Goal: Task Accomplishment & Management: Manage account settings

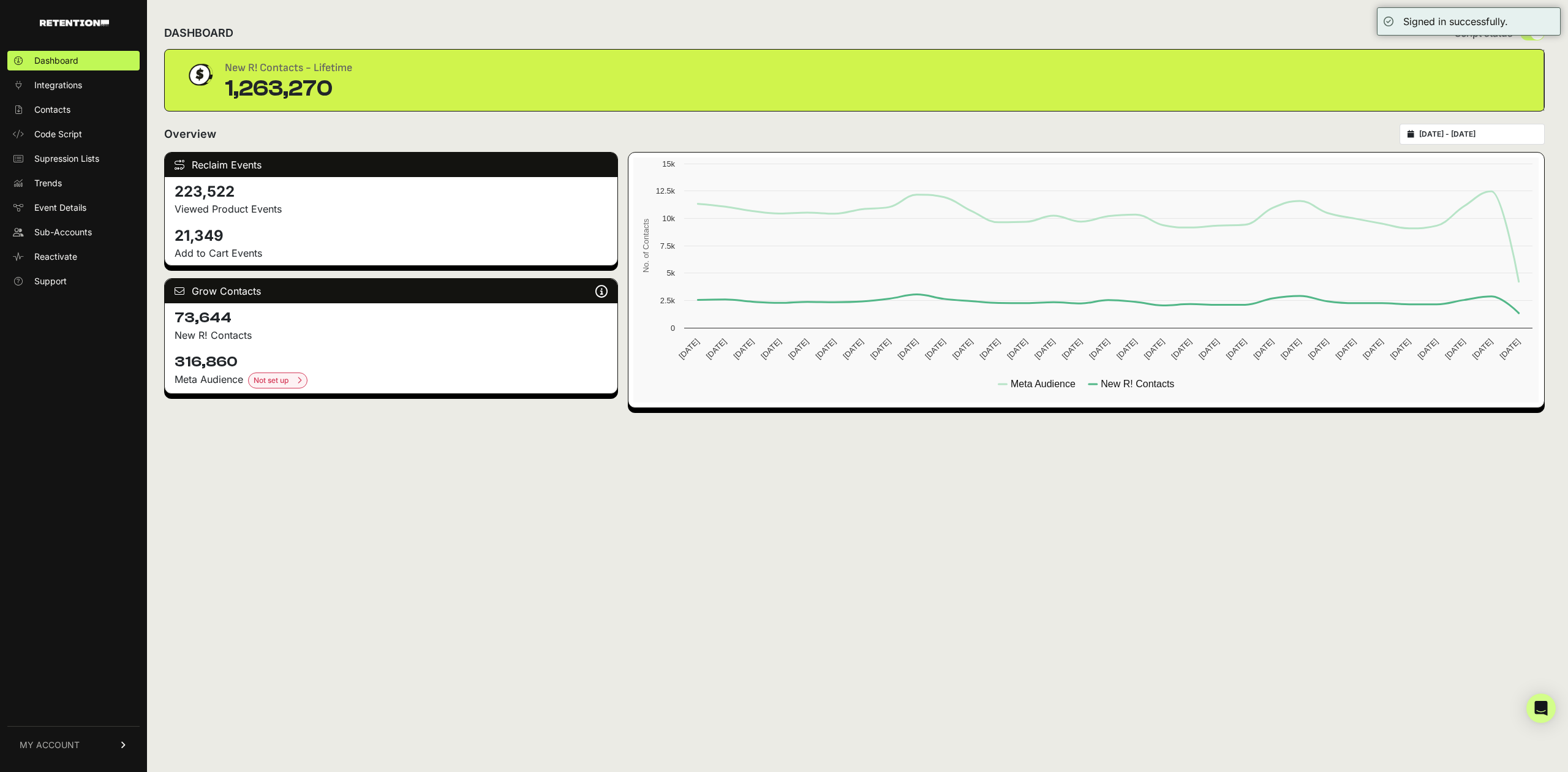
click at [110, 739] on link "MY ACCOUNT" at bounding box center [74, 744] width 133 height 37
click at [72, 708] on link "Billing" at bounding box center [74, 705] width 133 height 20
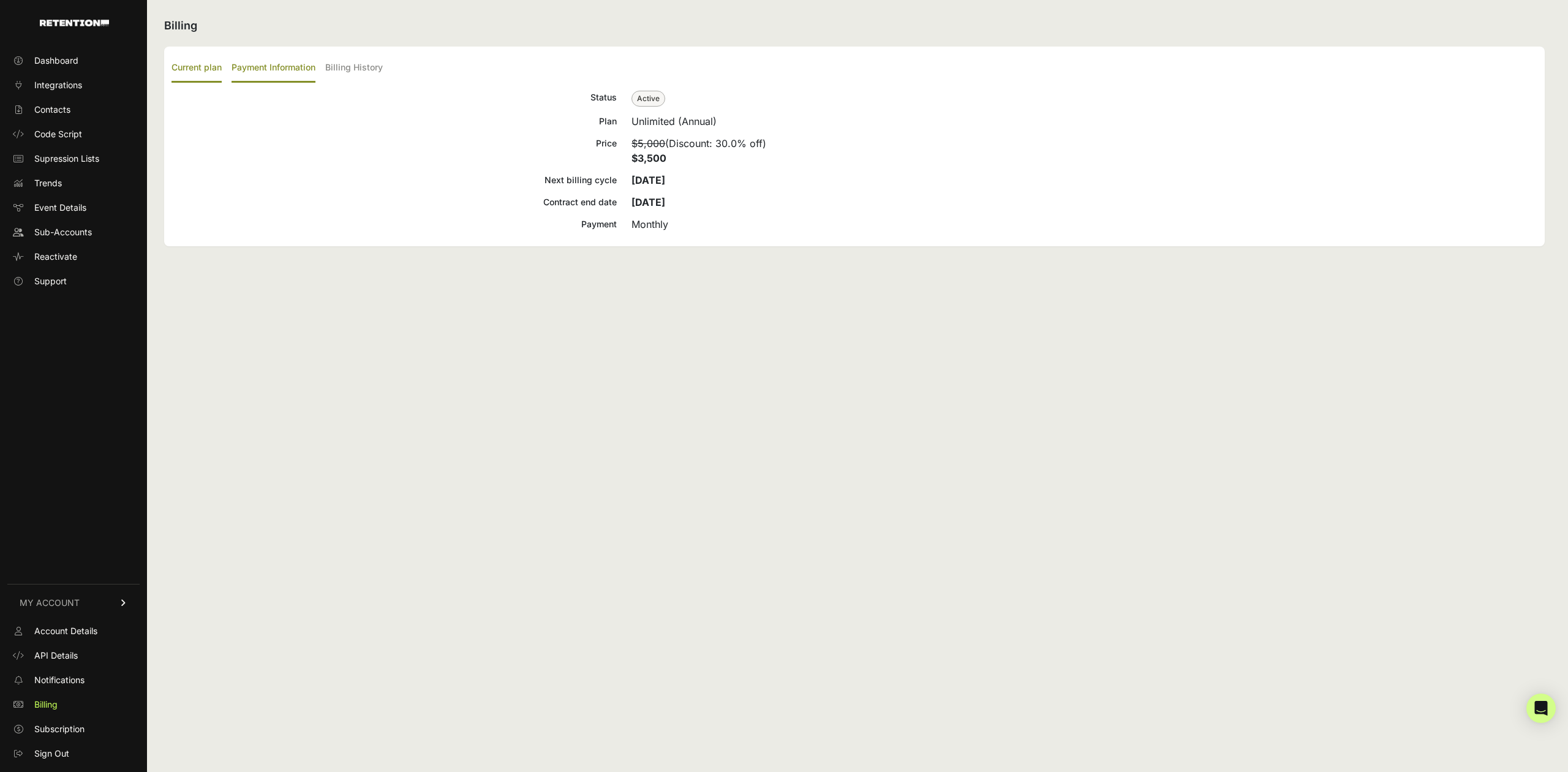
click at [280, 69] on label "Payment Information" at bounding box center [273, 68] width 84 height 29
click at [0, 0] on input "Payment Information" at bounding box center [0, 0] width 0 height 0
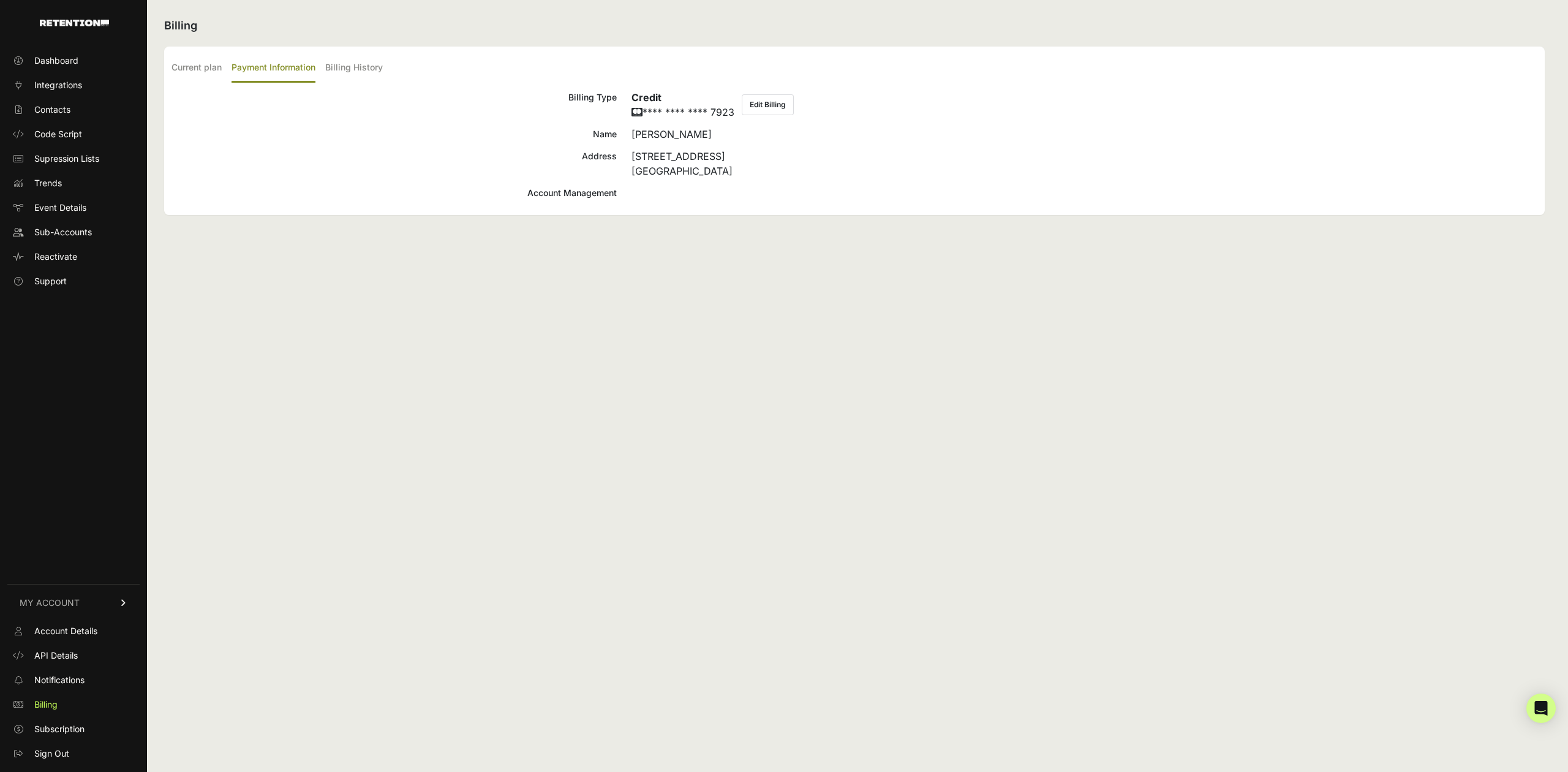
click at [765, 100] on button "Edit Billing" at bounding box center [768, 104] width 52 height 21
click at [208, 74] on label "Current plan" at bounding box center [196, 68] width 51 height 29
click at [0, 0] on input "Current plan" at bounding box center [0, 0] width 0 height 0
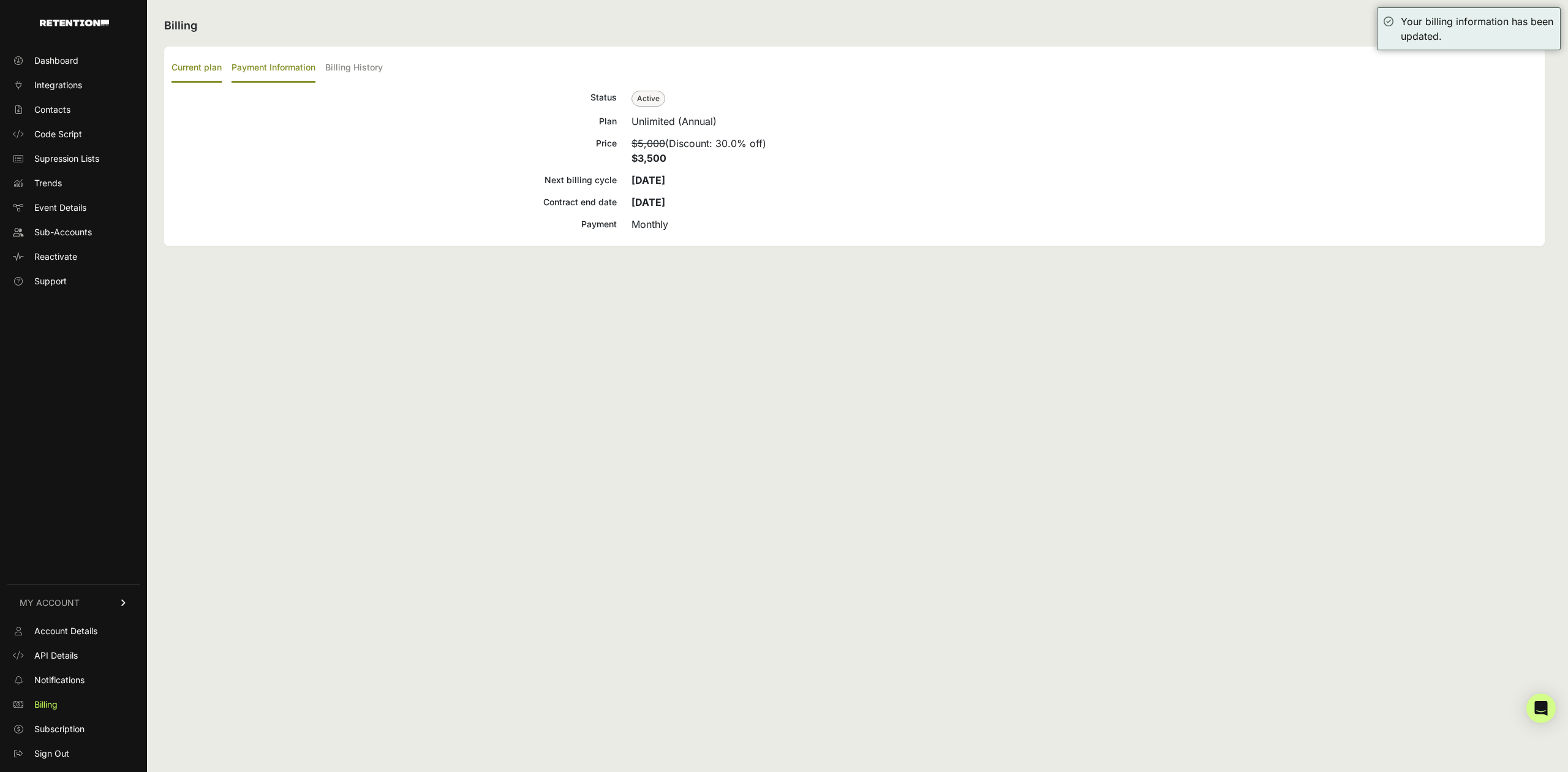
click at [278, 66] on label "Payment Information" at bounding box center [273, 68] width 84 height 29
click at [0, 0] on input "Payment Information" at bounding box center [0, 0] width 0 height 0
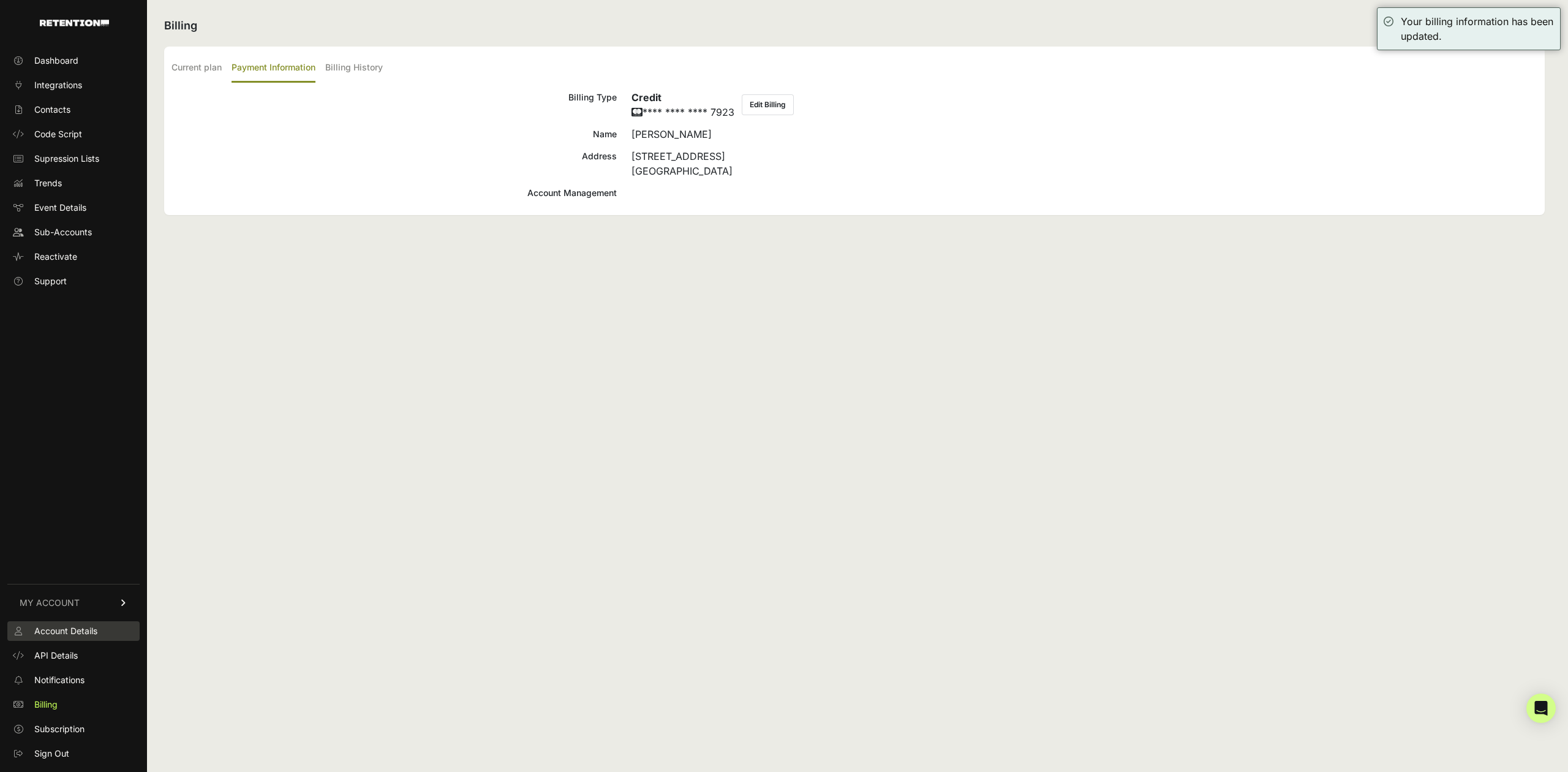
click at [77, 630] on span "Account Details" at bounding box center [65, 630] width 63 height 12
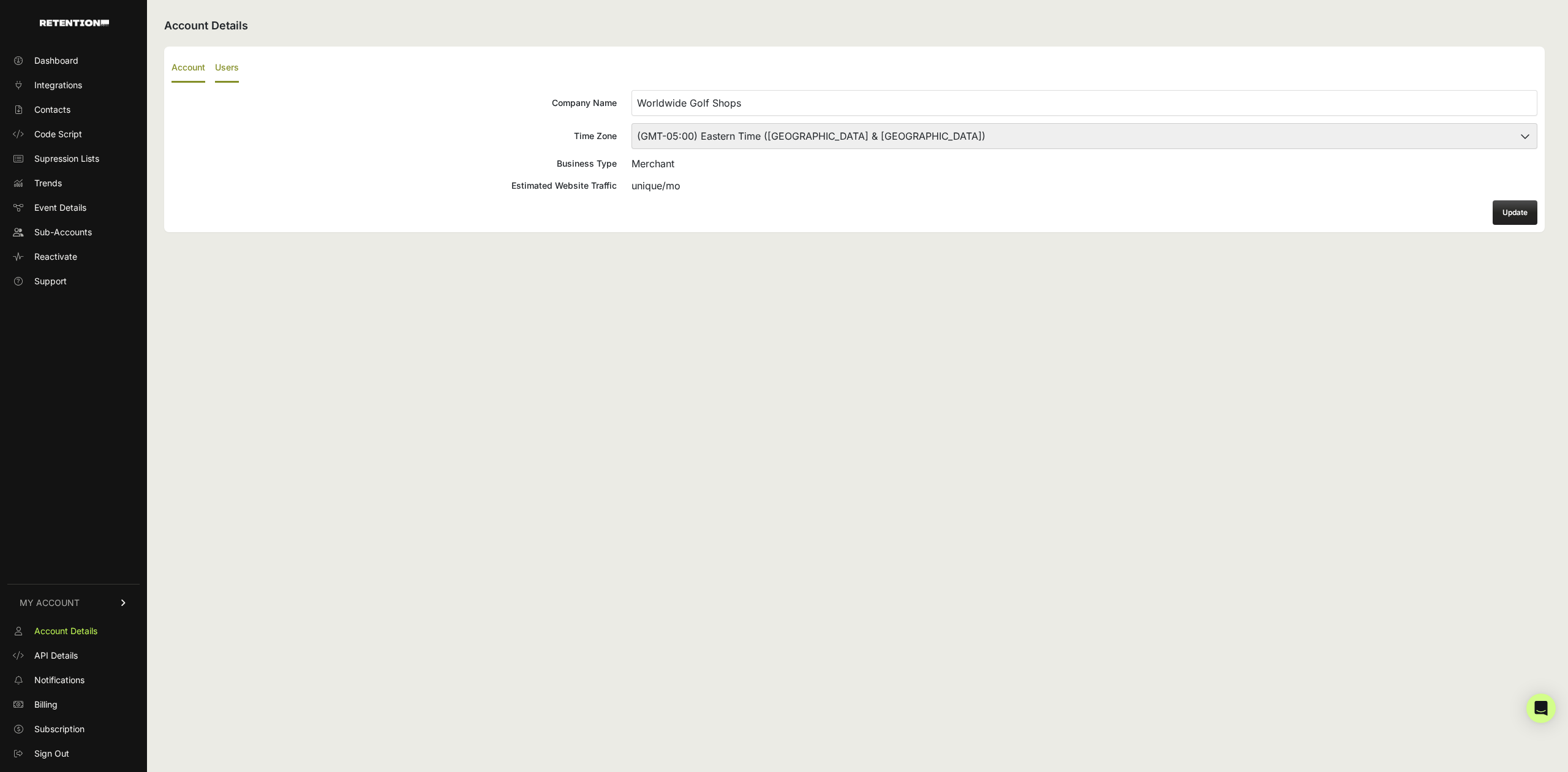
click at [221, 70] on label "Users" at bounding box center [227, 68] width 24 height 29
click at [0, 0] on input "Users" at bounding box center [0, 0] width 0 height 0
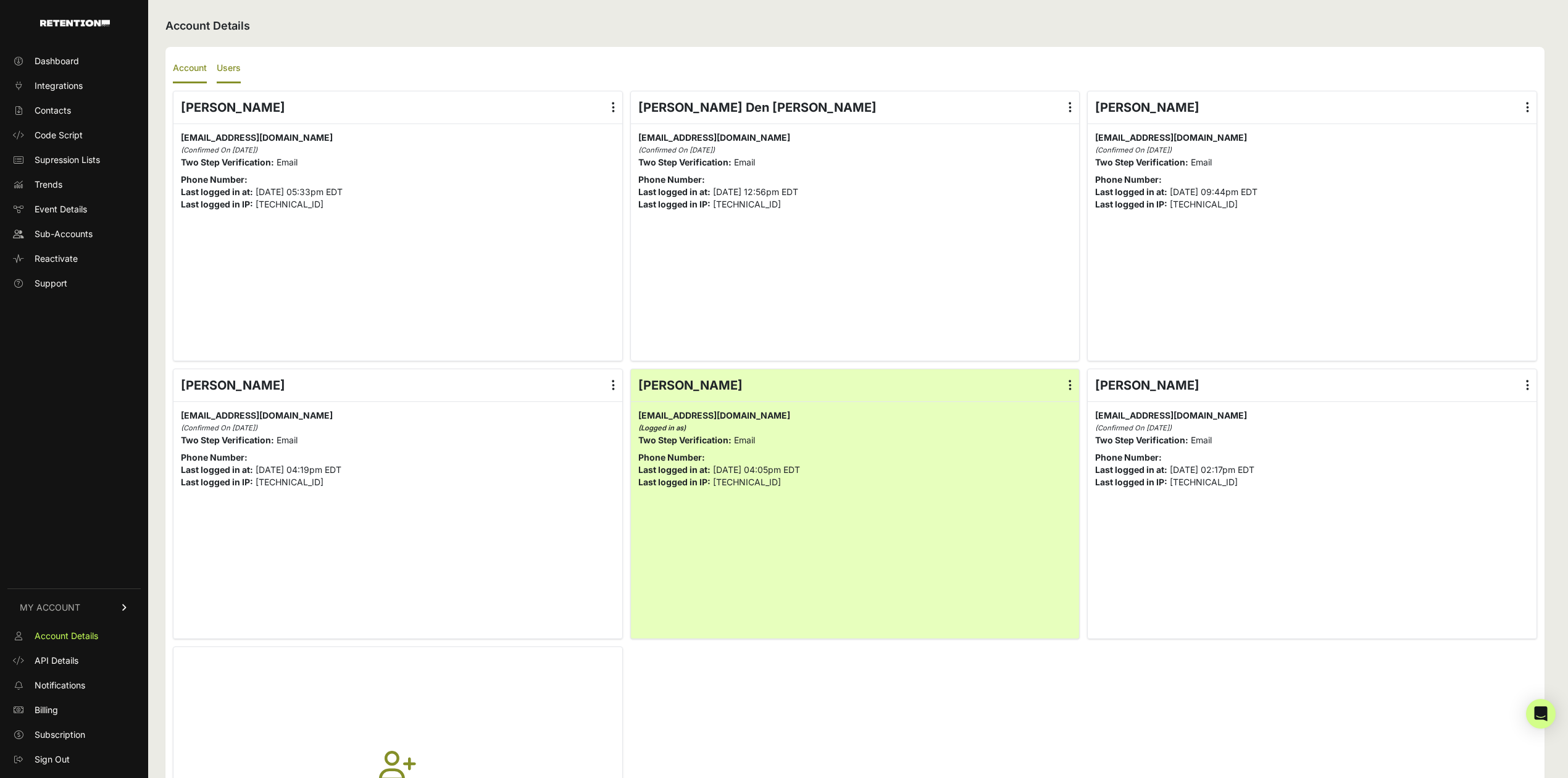
click at [195, 63] on label "Account" at bounding box center [190, 68] width 34 height 29
click at [0, 0] on input "Account" at bounding box center [0, 0] width 0 height 0
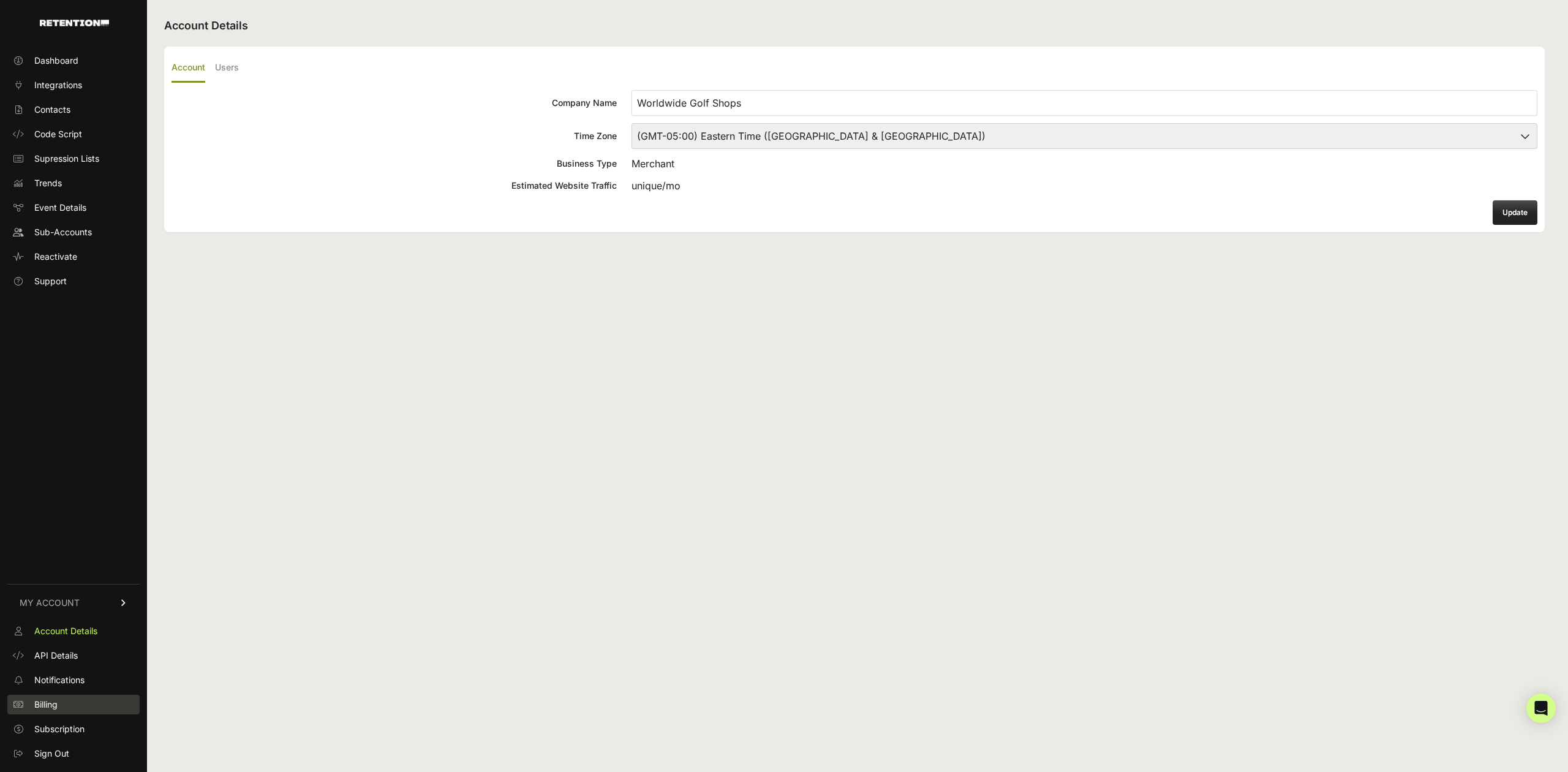
click at [48, 706] on span "Billing" at bounding box center [46, 704] width 23 height 12
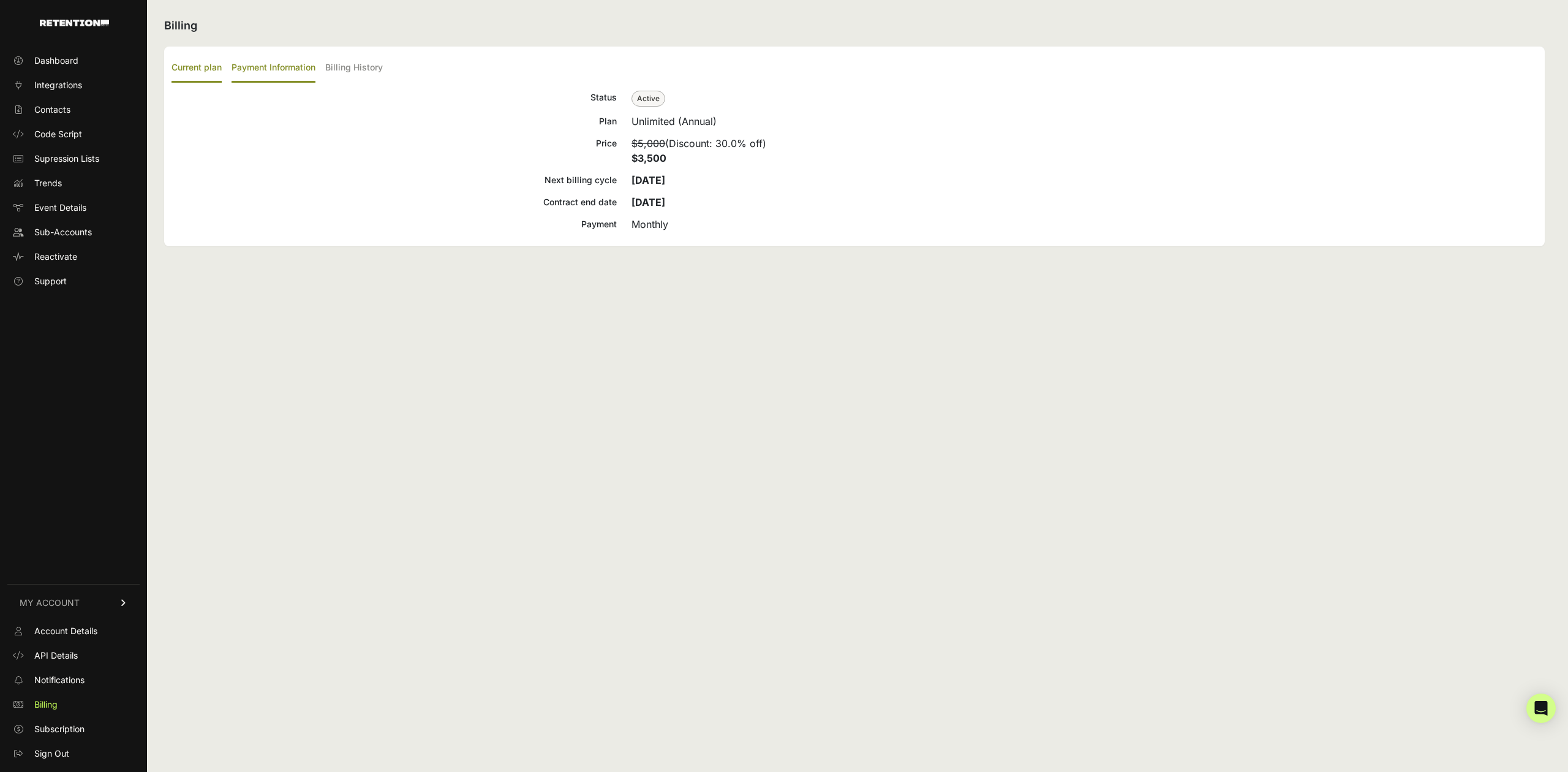
click at [253, 75] on label "Payment Information" at bounding box center [273, 68] width 84 height 29
click at [0, 0] on input "Payment Information" at bounding box center [0, 0] width 0 height 0
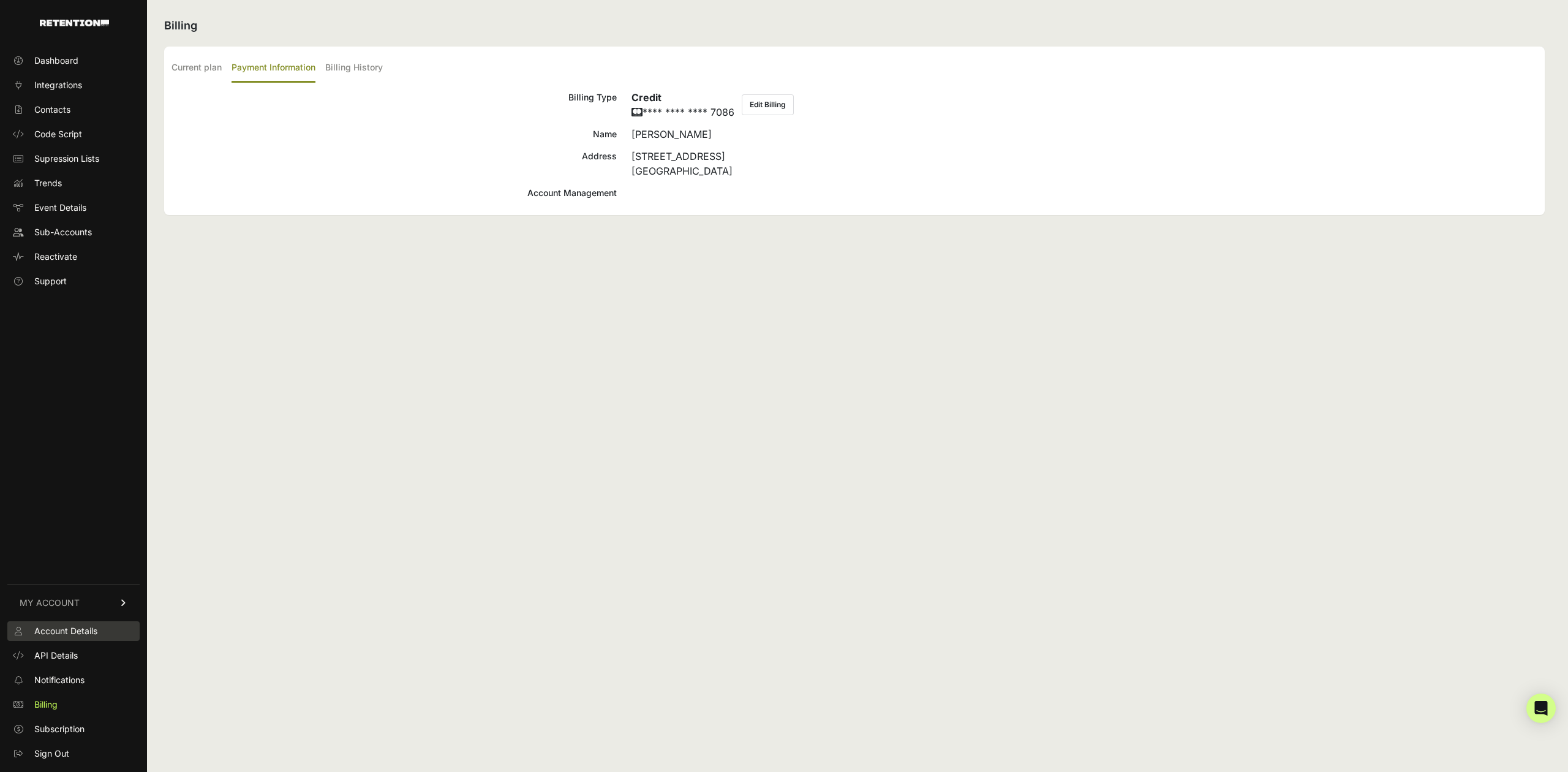
click at [67, 635] on span "Account Details" at bounding box center [65, 630] width 63 height 12
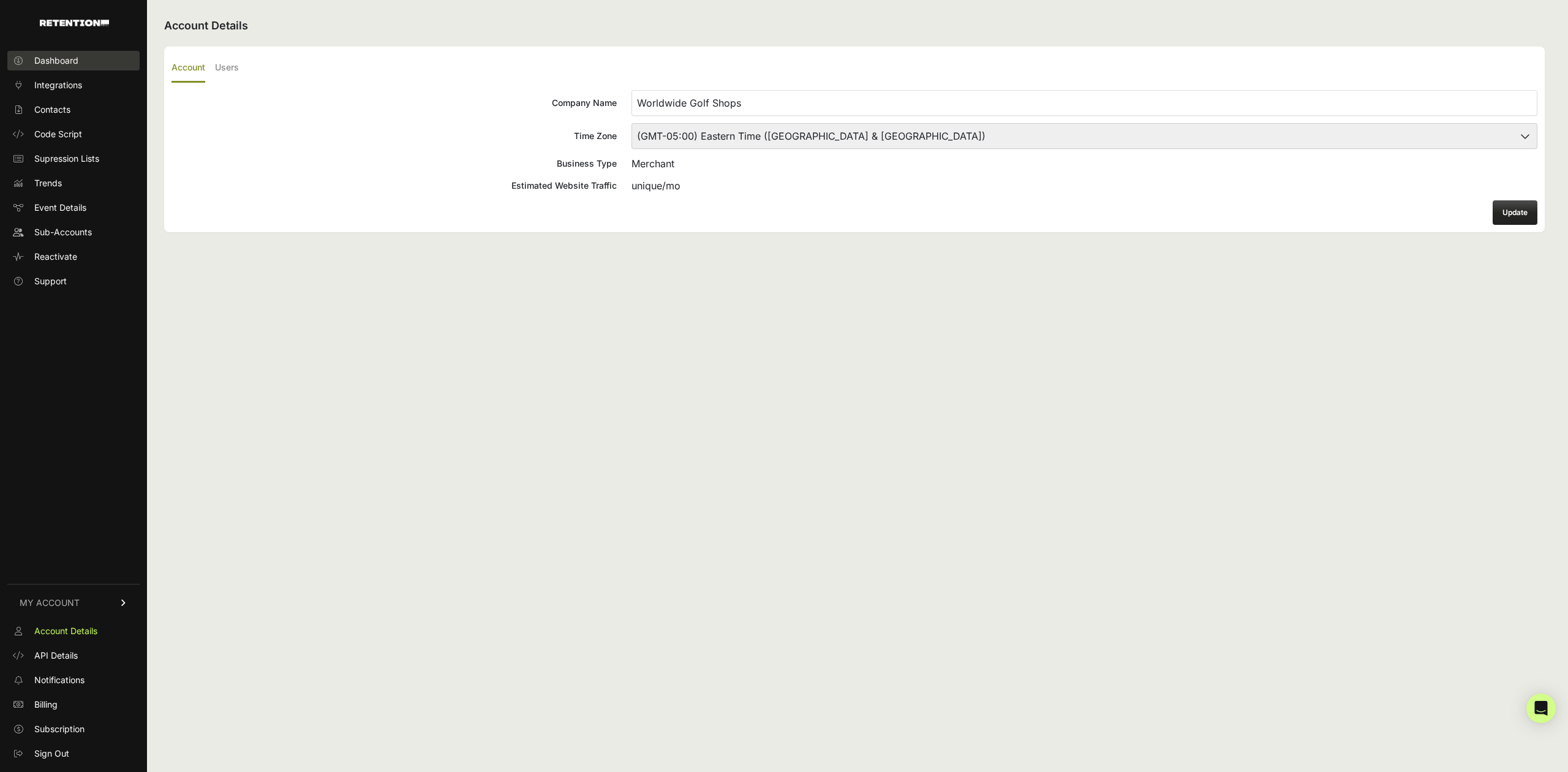
click at [76, 62] on span "Dashboard" at bounding box center [55, 60] width 44 height 12
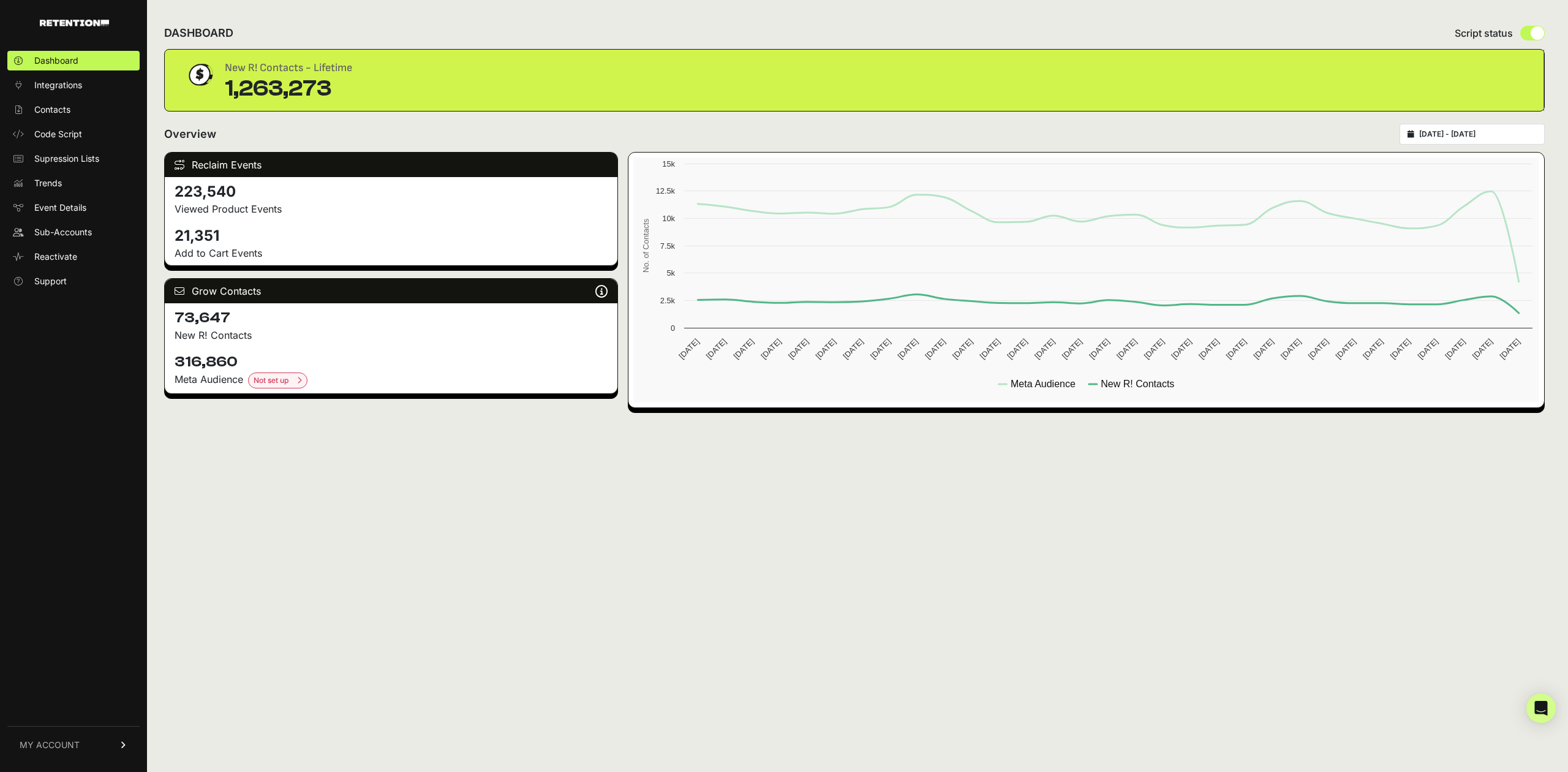
click at [60, 746] on span "MY ACCOUNT" at bounding box center [50, 745] width 60 height 12
click at [20, 757] on icon at bounding box center [18, 753] width 12 height 8
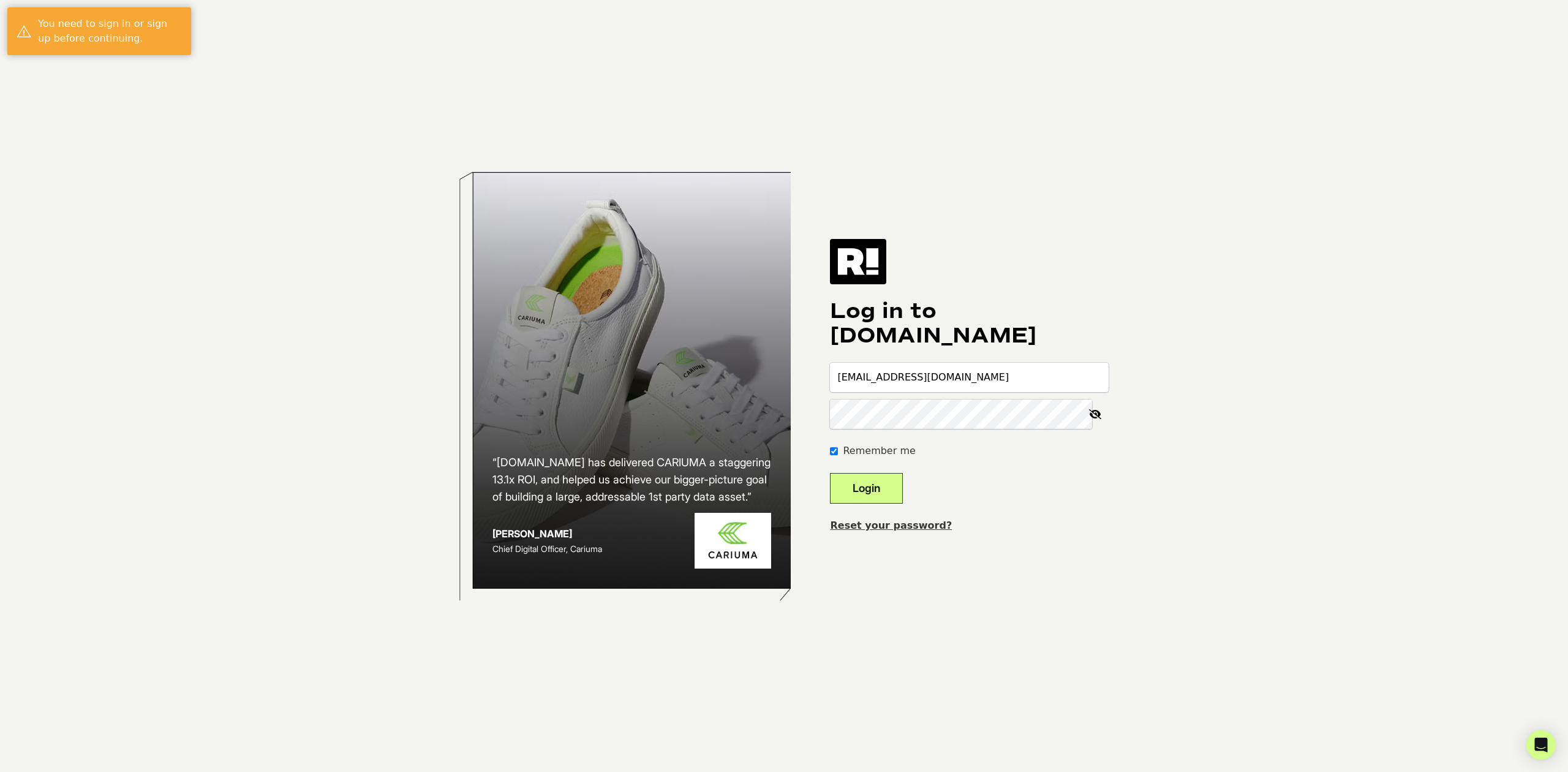
click at [998, 379] on input "[EMAIL_ADDRESS][DOMAIN_NAME]" at bounding box center [969, 377] width 278 height 29
type input "[EMAIL_ADDRESS][DOMAIN_NAME]"
click at [893, 491] on button "Login" at bounding box center [866, 488] width 73 height 31
